Goal: Check status: Check status

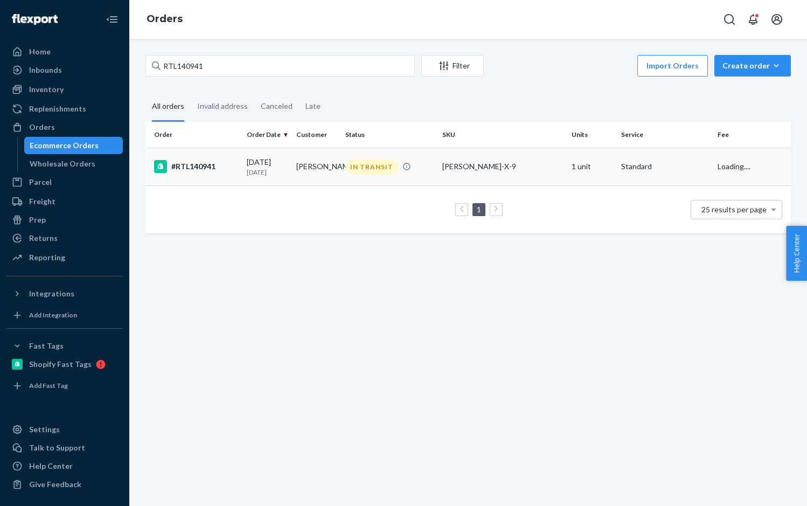
type input "RTL140941"
click at [215, 166] on div "#RTL140941" at bounding box center [196, 166] width 84 height 13
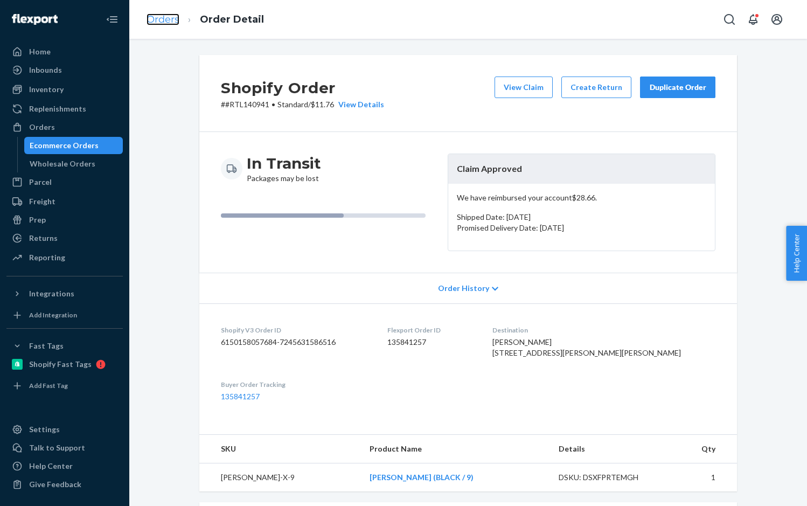
click at [168, 20] on link "Orders" at bounding box center [163, 19] width 33 height 12
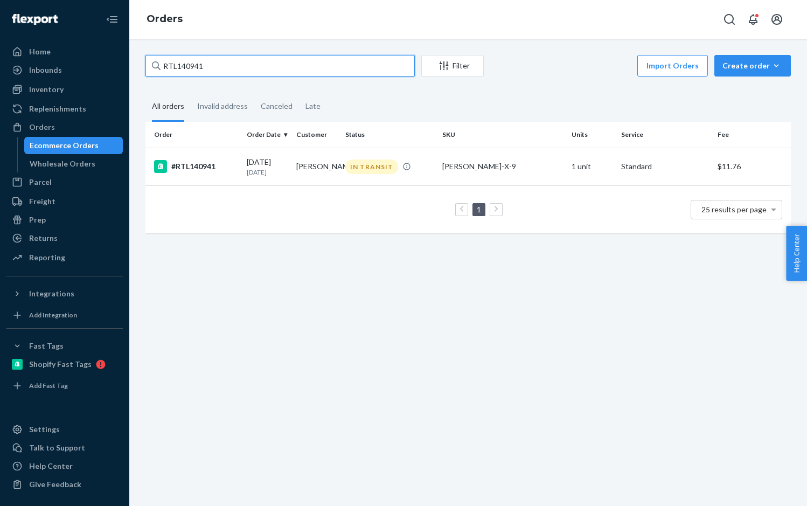
click at [207, 64] on input "RTL140941" at bounding box center [279, 66] width 269 height 22
paste input "1002"
type input "RTL141002"
click at [194, 166] on div "#RTL141002" at bounding box center [196, 166] width 84 height 13
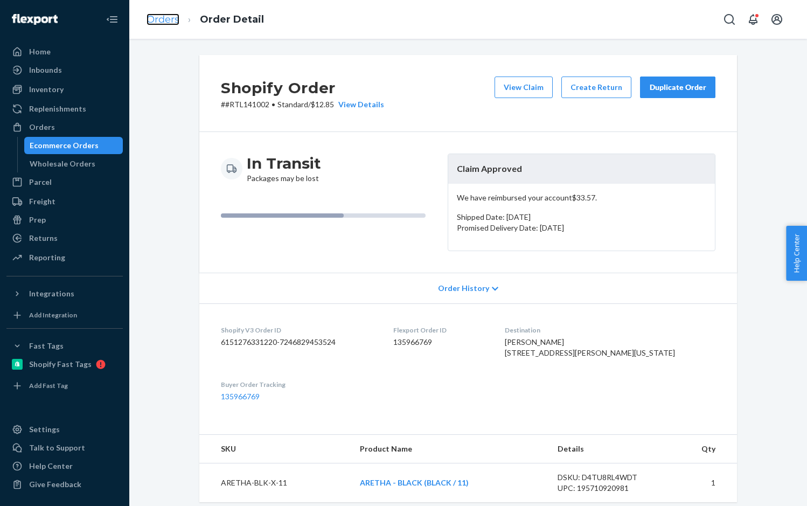
click at [168, 21] on link "Orders" at bounding box center [163, 19] width 33 height 12
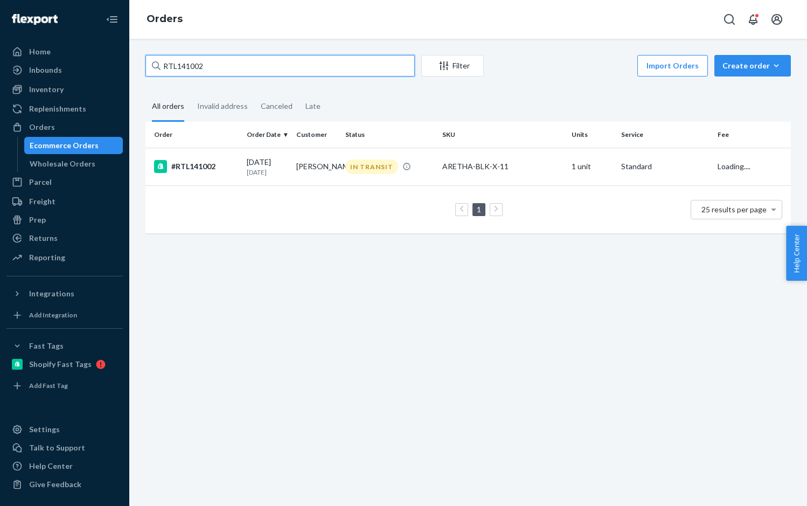
click at [213, 68] on input "RTL141002" at bounding box center [279, 66] width 269 height 22
paste input "018"
type input "RTL140182"
click at [201, 162] on div "#RTL140182" at bounding box center [196, 166] width 84 height 13
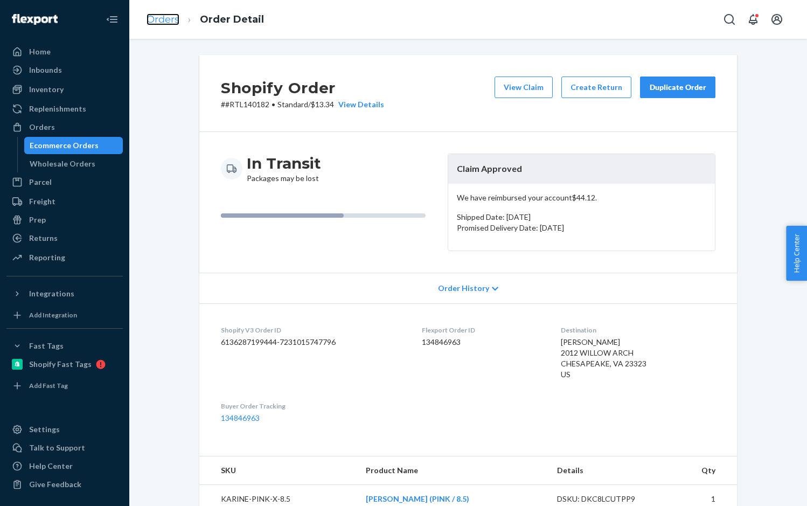
click at [156, 17] on link "Orders" at bounding box center [163, 19] width 33 height 12
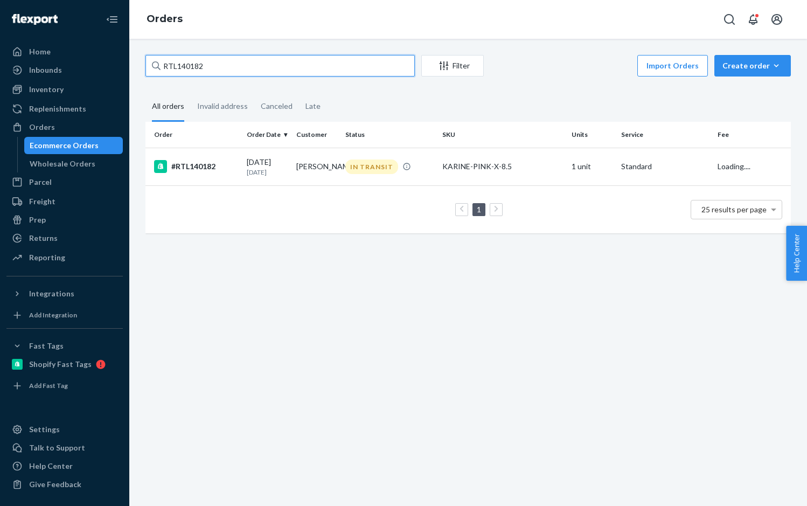
click at [212, 69] on input "RTL140182" at bounding box center [279, 66] width 269 height 22
paste input "1646"
type input "RTL141646"
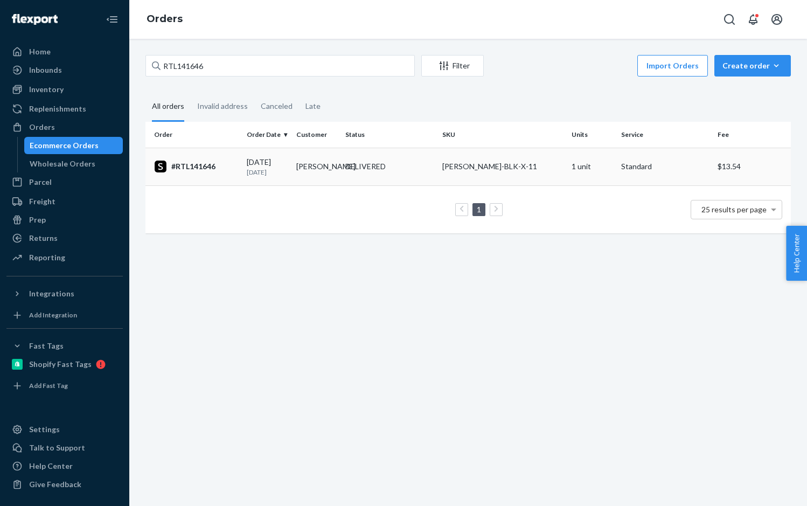
click at [221, 164] on div "#RTL141646" at bounding box center [196, 166] width 84 height 13
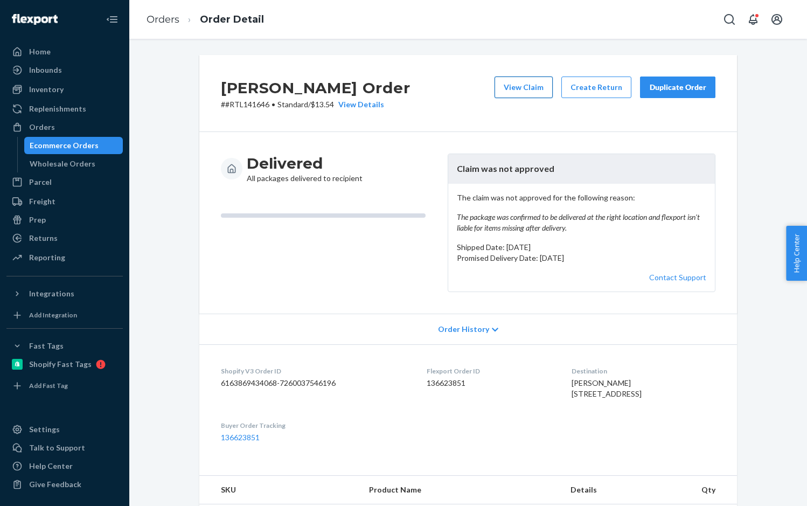
click at [520, 82] on button "View Claim" at bounding box center [524, 88] width 58 height 22
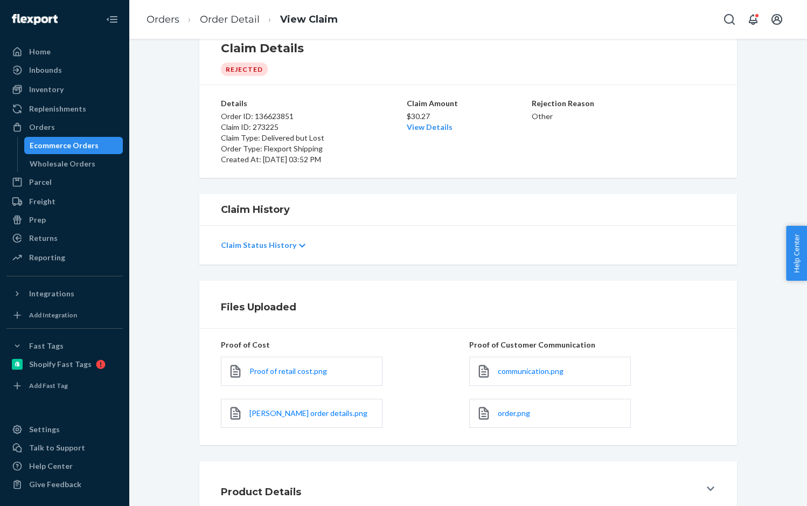
scroll to position [54, 0]
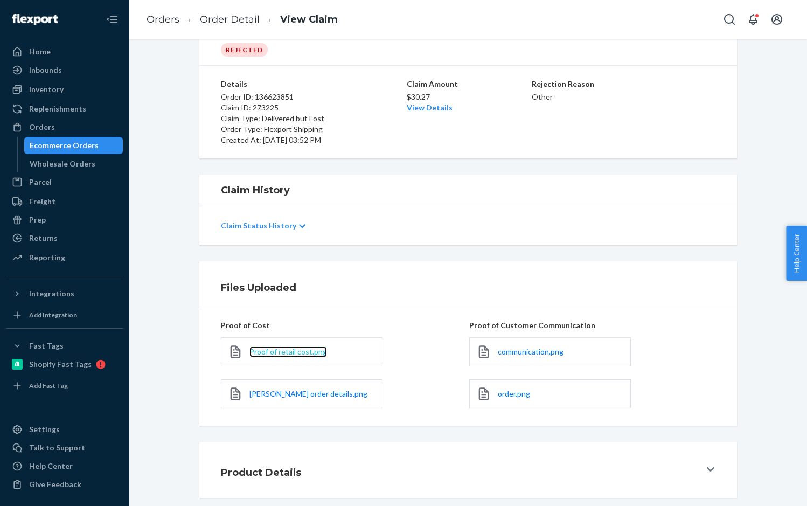
click at [291, 352] on span "Proof of retail cost.png" at bounding box center [288, 351] width 78 height 9
click at [291, 397] on span "[PERSON_NAME] order details.png" at bounding box center [308, 393] width 118 height 9
click at [541, 350] on span "communication.png" at bounding box center [531, 351] width 66 height 9
click at [511, 392] on span "order.png" at bounding box center [514, 393] width 32 height 9
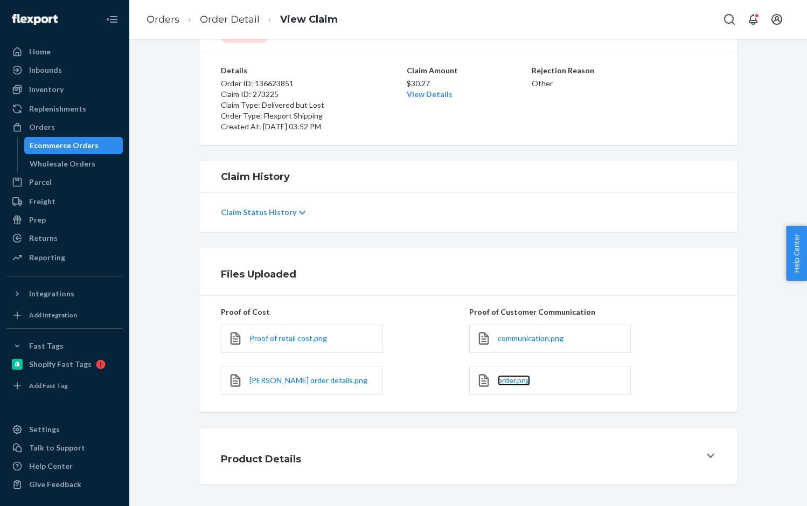
scroll to position [0, 0]
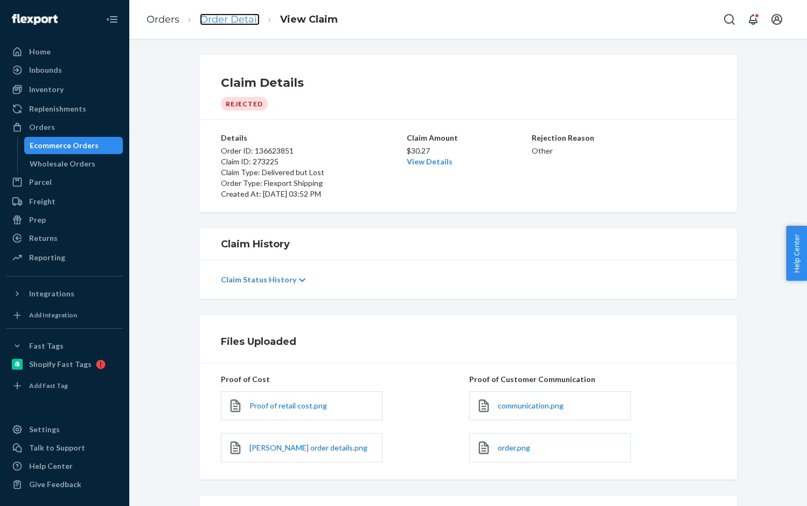
click at [240, 17] on link "Order Detail" at bounding box center [230, 19] width 60 height 12
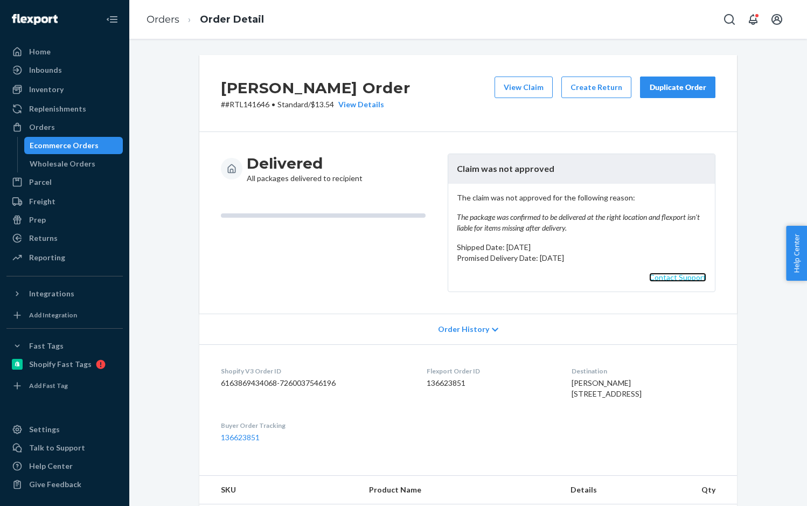
click at [667, 279] on link "Contact Support" at bounding box center [677, 277] width 57 height 9
click at [442, 383] on dd "136623851" at bounding box center [490, 383] width 127 height 11
click at [443, 384] on dd "136623851" at bounding box center [490, 383] width 127 height 11
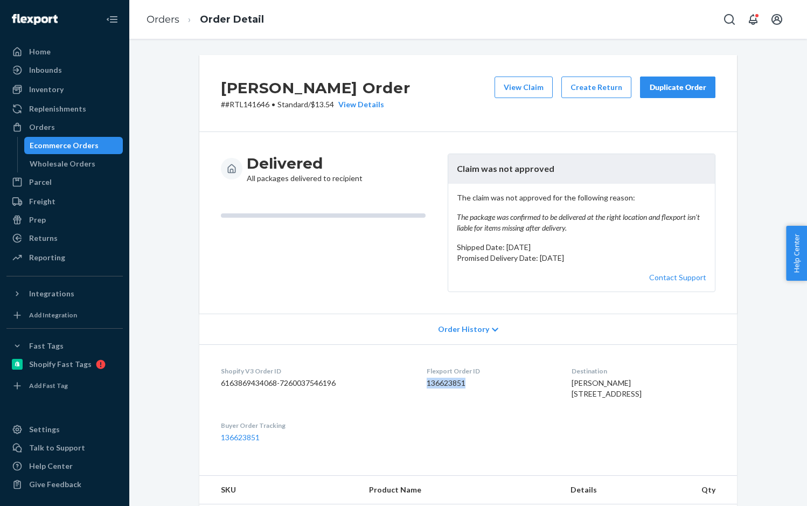
copy dd "136623851"
click at [287, 382] on dd "6163869434068-7260037546196" at bounding box center [315, 383] width 189 height 11
copy dd "6163869434068-7260037546196"
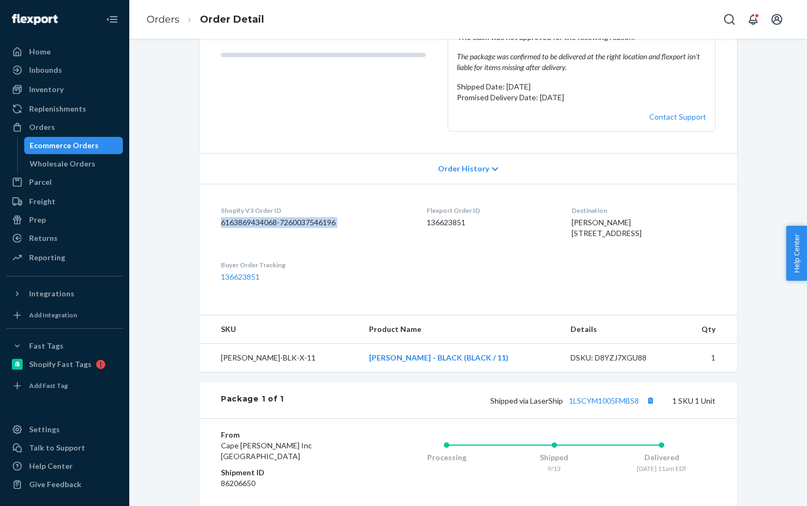
scroll to position [162, 0]
click at [604, 362] on div "DSKU: D8YZJ7XGU88" at bounding box center [621, 356] width 101 height 11
copy div "D8YZJ7XGU88"
click at [151, 19] on link "Orders" at bounding box center [163, 19] width 33 height 12
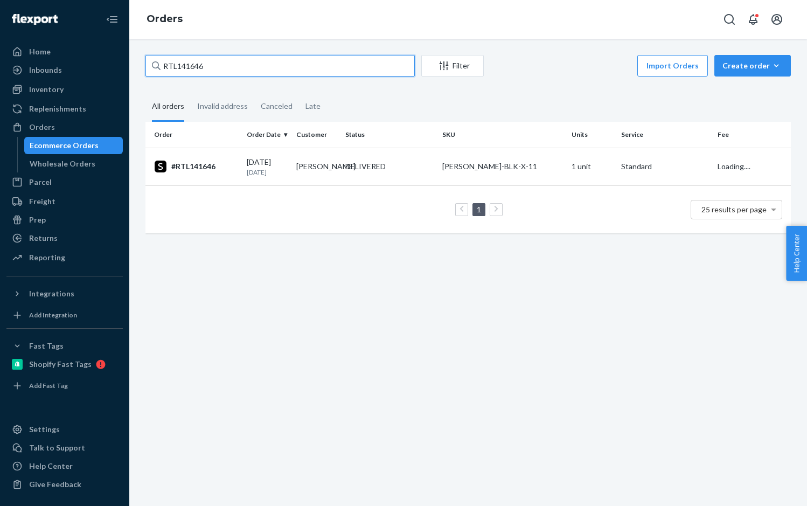
click at [197, 64] on input "RTL141646" at bounding box center [279, 66] width 269 height 22
paste input "279"
type input "RTL141279"
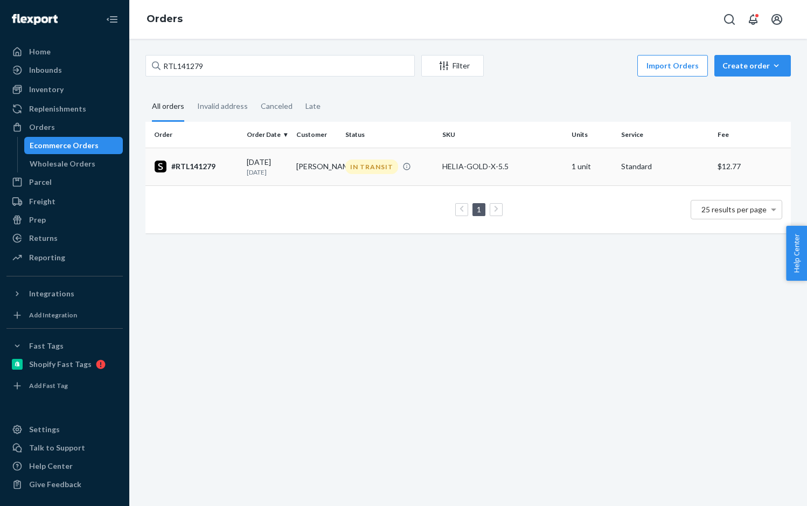
click at [194, 165] on div "#RTL141279" at bounding box center [196, 166] width 84 height 13
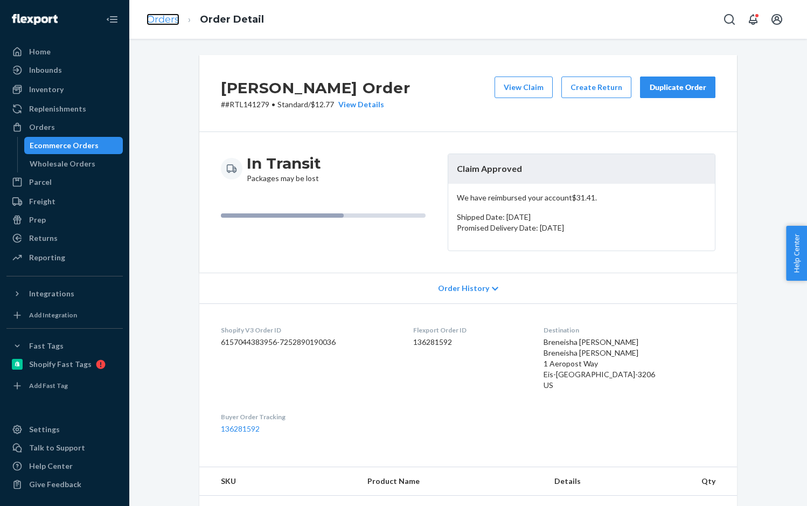
click at [171, 19] on link "Orders" at bounding box center [163, 19] width 33 height 12
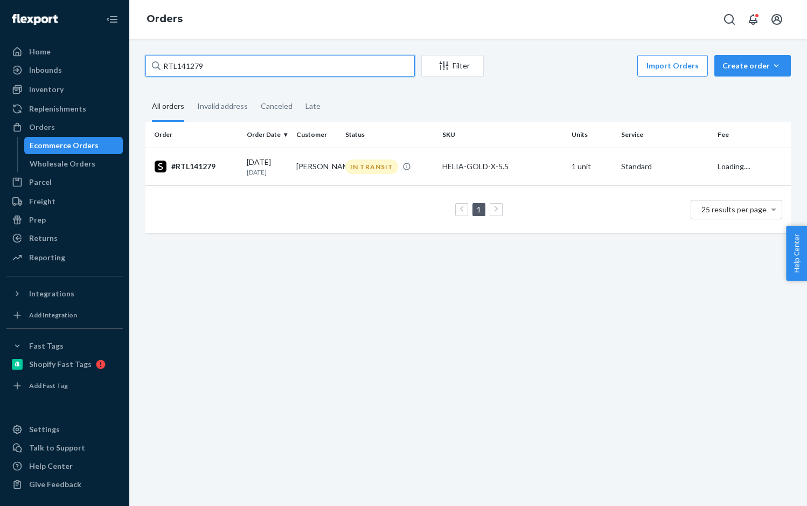
click at [221, 67] on input "RTL141279" at bounding box center [279, 66] width 269 height 22
paste input "39992"
type input "RTL139992"
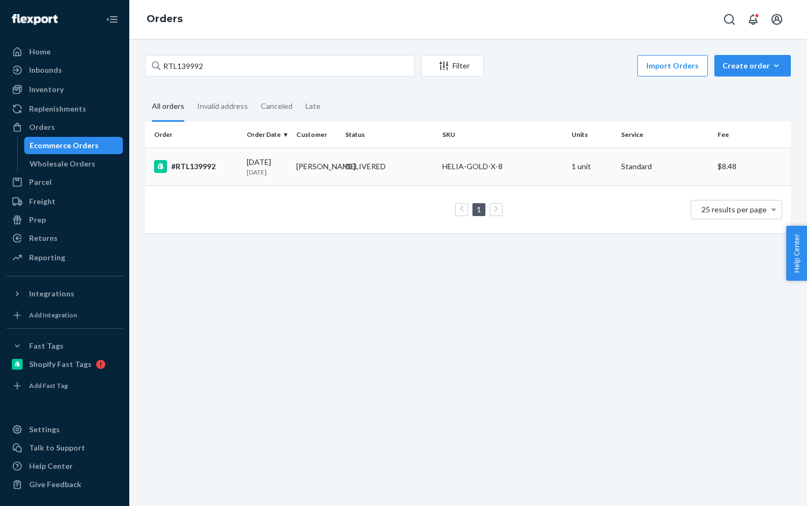
click at [190, 162] on div "#RTL139992" at bounding box center [196, 166] width 84 height 13
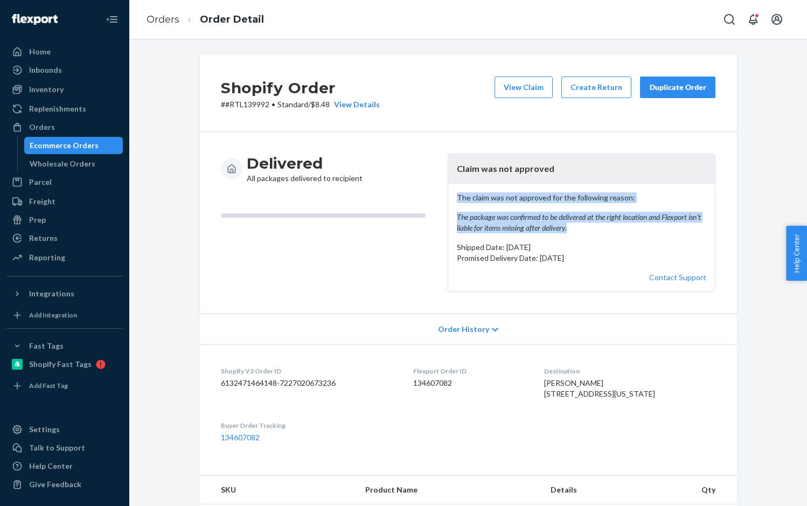
drag, startPoint x: 571, startPoint y: 229, endPoint x: 454, endPoint y: 198, distance: 120.4
click at [457, 198] on p "The claim was not approved for the following reason: The package was confirmed …" at bounding box center [581, 212] width 249 height 41
copy p "The claim was not approved for the following reason: The package was confirmed …"
click at [528, 89] on button "View Claim" at bounding box center [524, 88] width 58 height 22
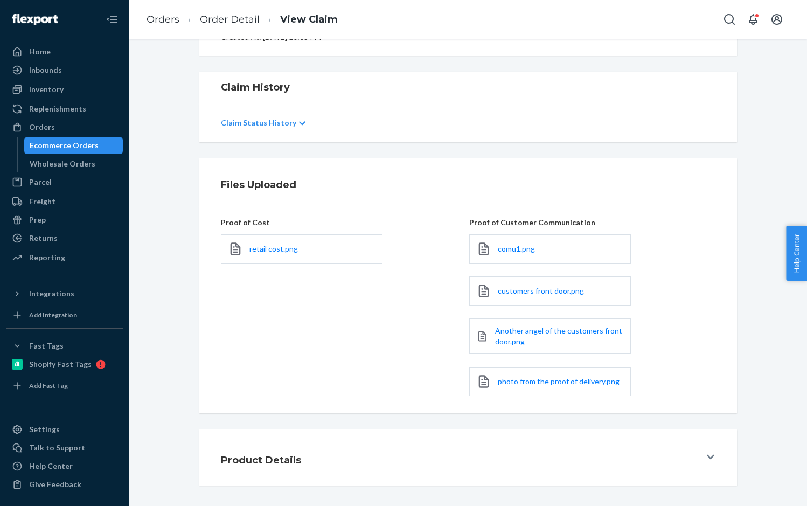
scroll to position [158, 0]
click at [502, 248] on span "comu1.png" at bounding box center [516, 247] width 37 height 9
click at [534, 287] on span "customers front door.png" at bounding box center [541, 289] width 86 height 9
click at [539, 330] on span "Another angel of the customers front door.png" at bounding box center [558, 335] width 127 height 20
click at [549, 378] on span "photo from the proof of delivery.png" at bounding box center [559, 379] width 122 height 9
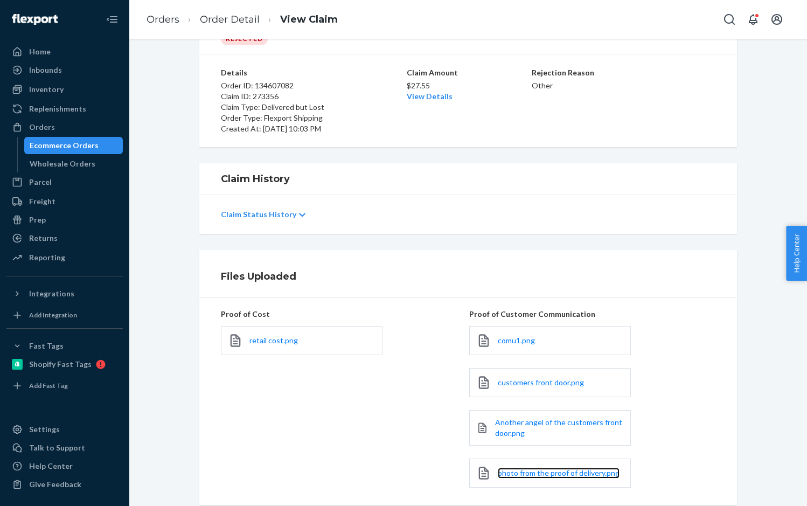
scroll to position [0, 0]
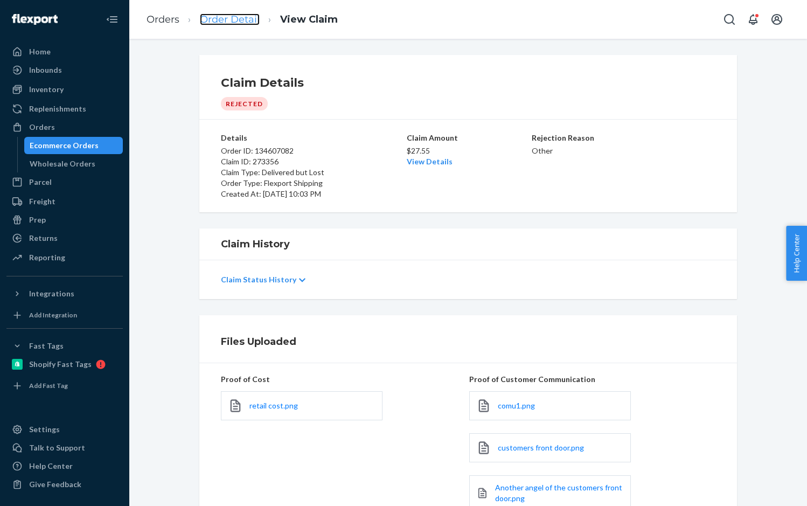
click at [231, 18] on link "Order Detail" at bounding box center [230, 19] width 60 height 12
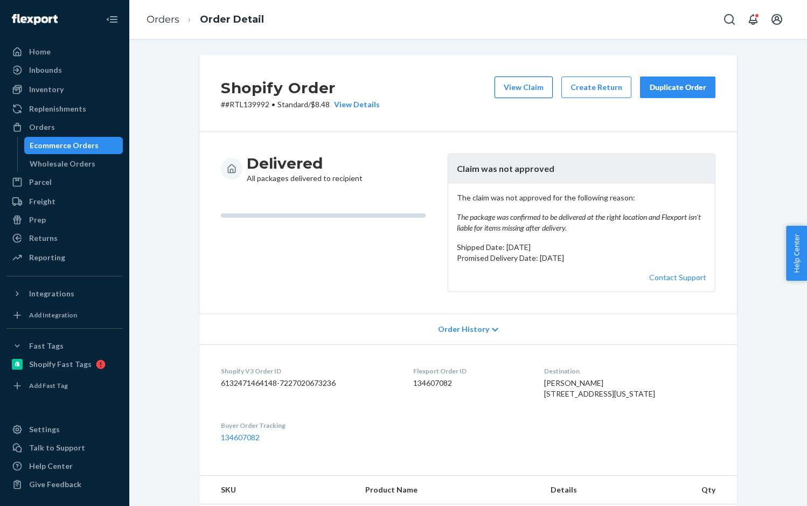
click at [526, 91] on button "View Claim" at bounding box center [524, 88] width 58 height 22
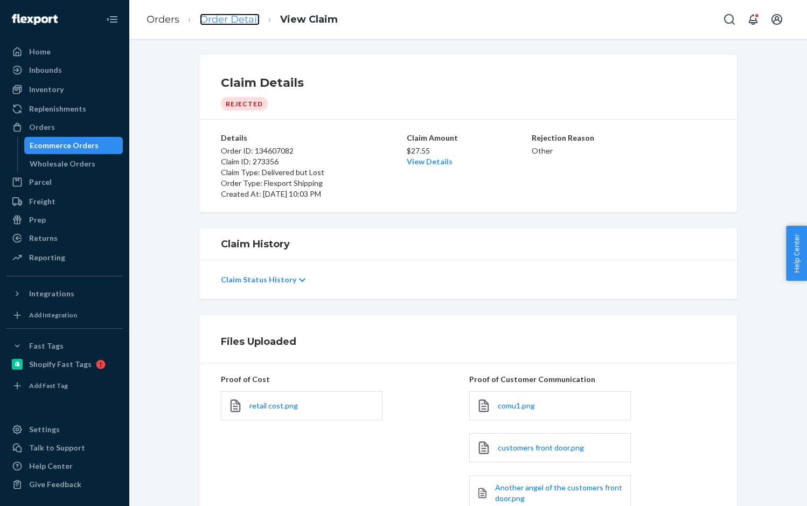
click at [219, 15] on link "Order Detail" at bounding box center [230, 19] width 60 height 12
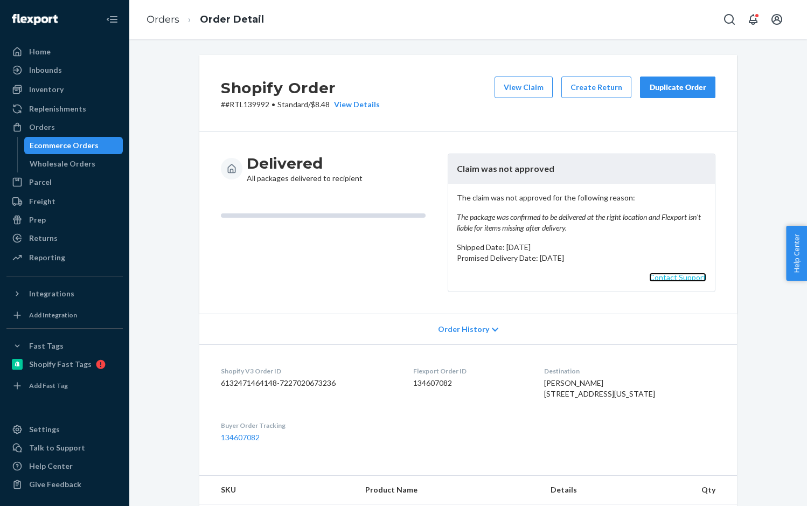
click at [684, 277] on link "Contact Support" at bounding box center [677, 277] width 57 height 9
click at [448, 386] on dd "134607082" at bounding box center [470, 383] width 114 height 11
copy dd "134607082"
click at [255, 382] on dd "6132471464148-7227020673236" at bounding box center [308, 383] width 175 height 11
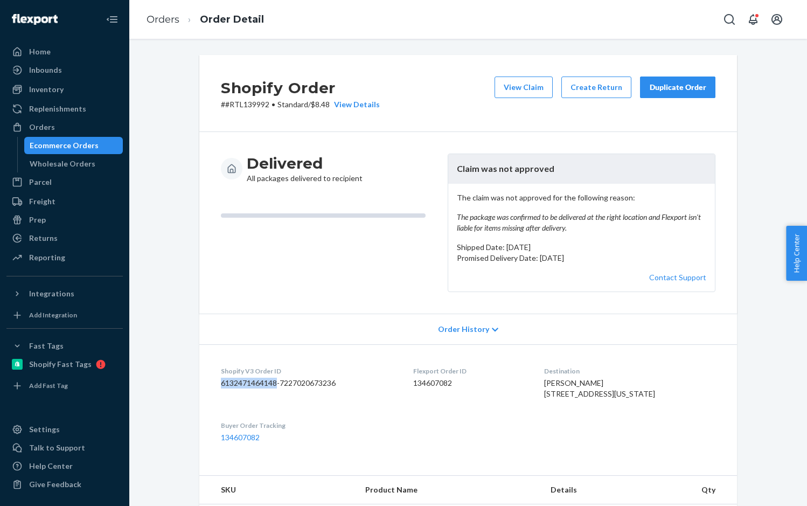
click at [255, 382] on dd "6132471464148-7227020673236" at bounding box center [308, 383] width 175 height 11
copy dd "6132471464148-7227020673236"
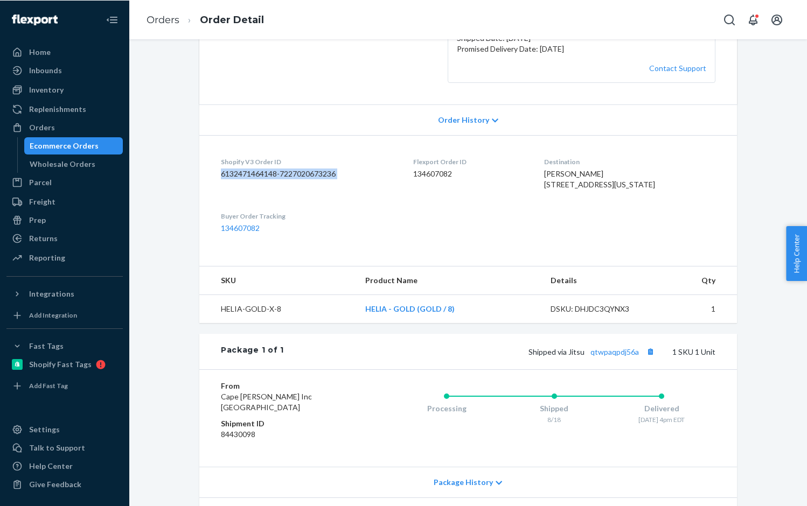
scroll to position [215, 0]
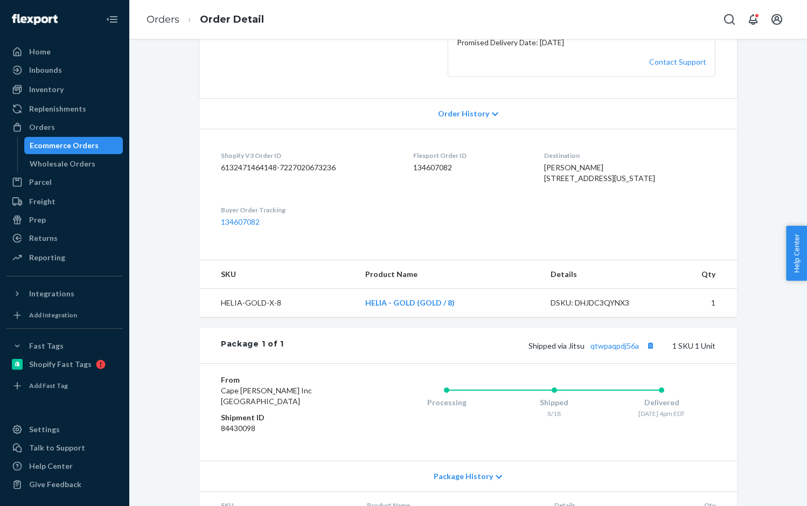
click at [596, 308] on div "DSKU: DHJDC3QYNX3" at bounding box center [601, 302] width 101 height 11
copy div "DHJDC3QYNX3"
click at [163, 22] on link "Orders" at bounding box center [163, 19] width 33 height 12
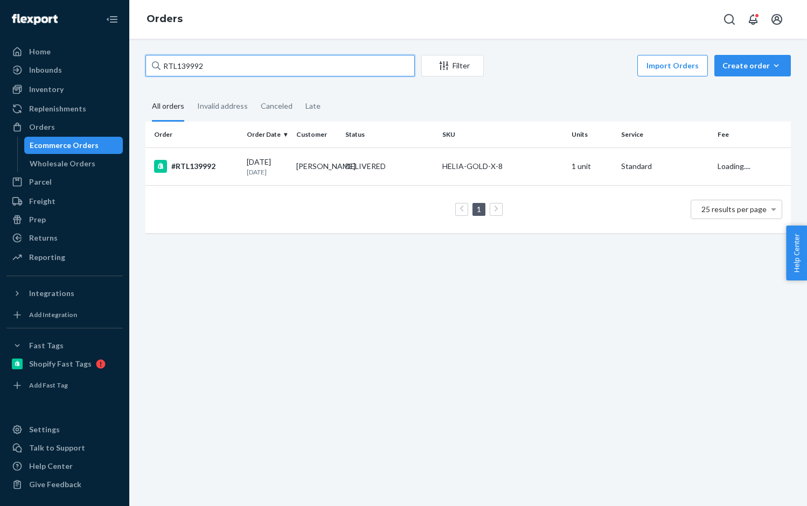
click at [191, 66] on input "RTL139992" at bounding box center [279, 66] width 269 height 22
paste input "41275"
type input "RTL141275"
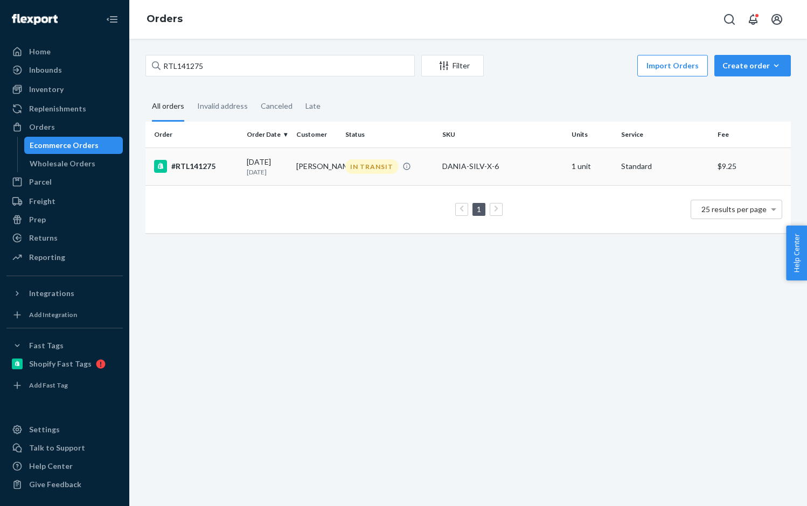
click at [203, 164] on div "#RTL141275" at bounding box center [196, 166] width 84 height 13
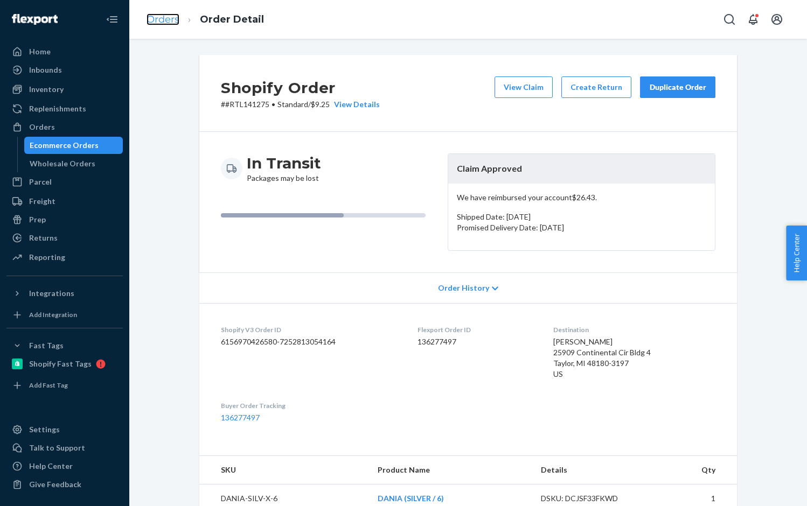
click at [169, 19] on link "Orders" at bounding box center [163, 19] width 33 height 12
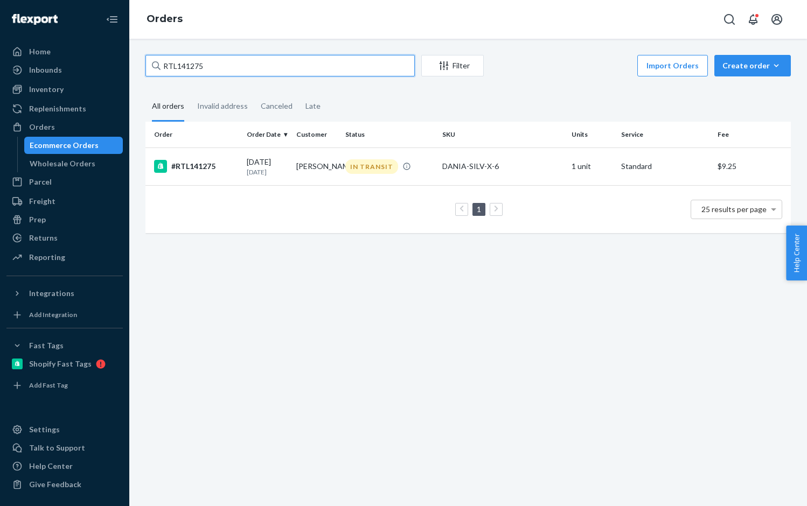
click at [186, 62] on input "RTL141275" at bounding box center [279, 66] width 269 height 22
paste input "9"
type input "RTL141279"
click at [196, 161] on div "#RTL141279" at bounding box center [196, 166] width 84 height 13
